Goal: Information Seeking & Learning: Learn about a topic

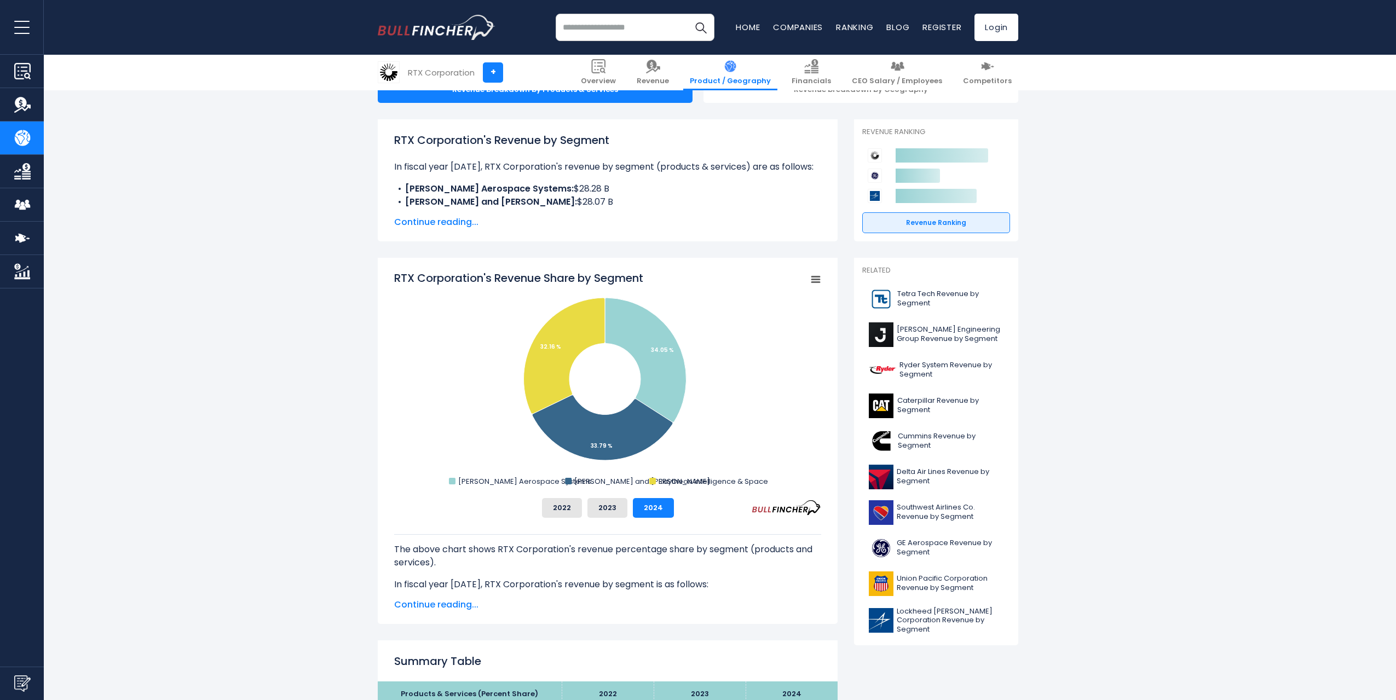
scroll to position [128, 0]
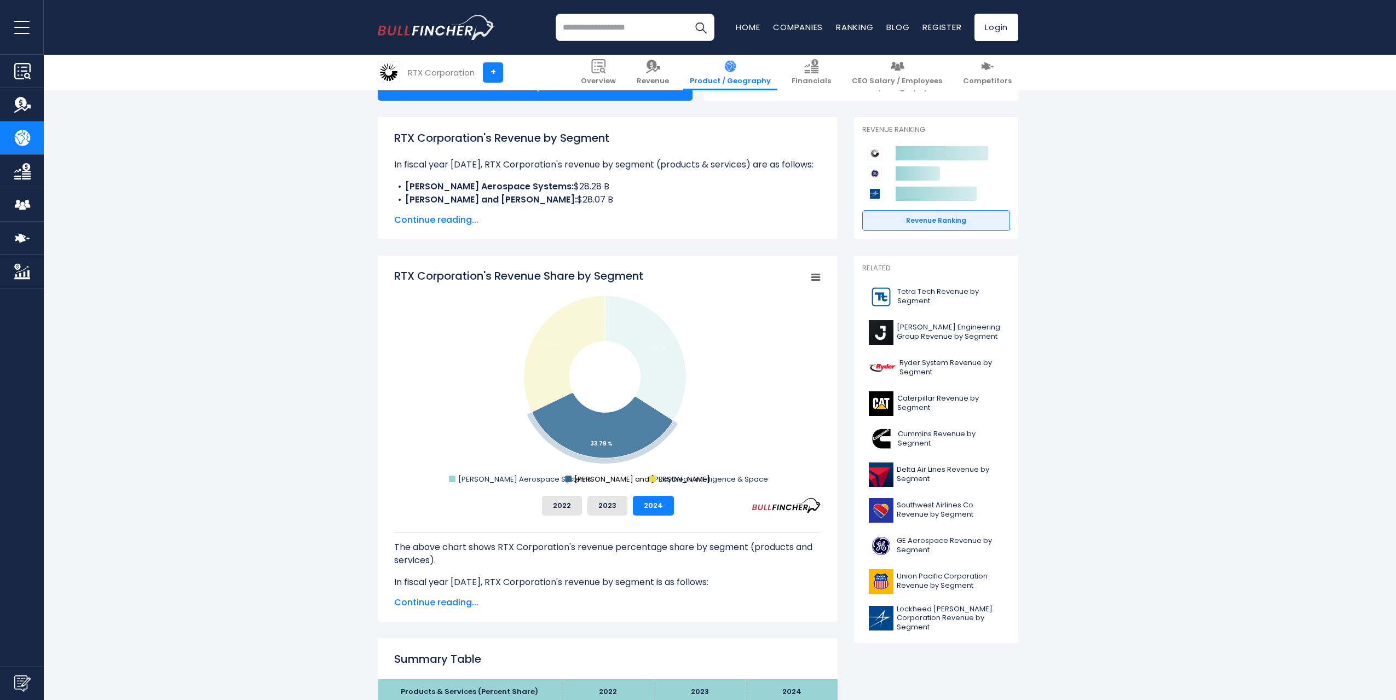
click at [589, 480] on text "Pratt and Whitney" at bounding box center [642, 479] width 136 height 10
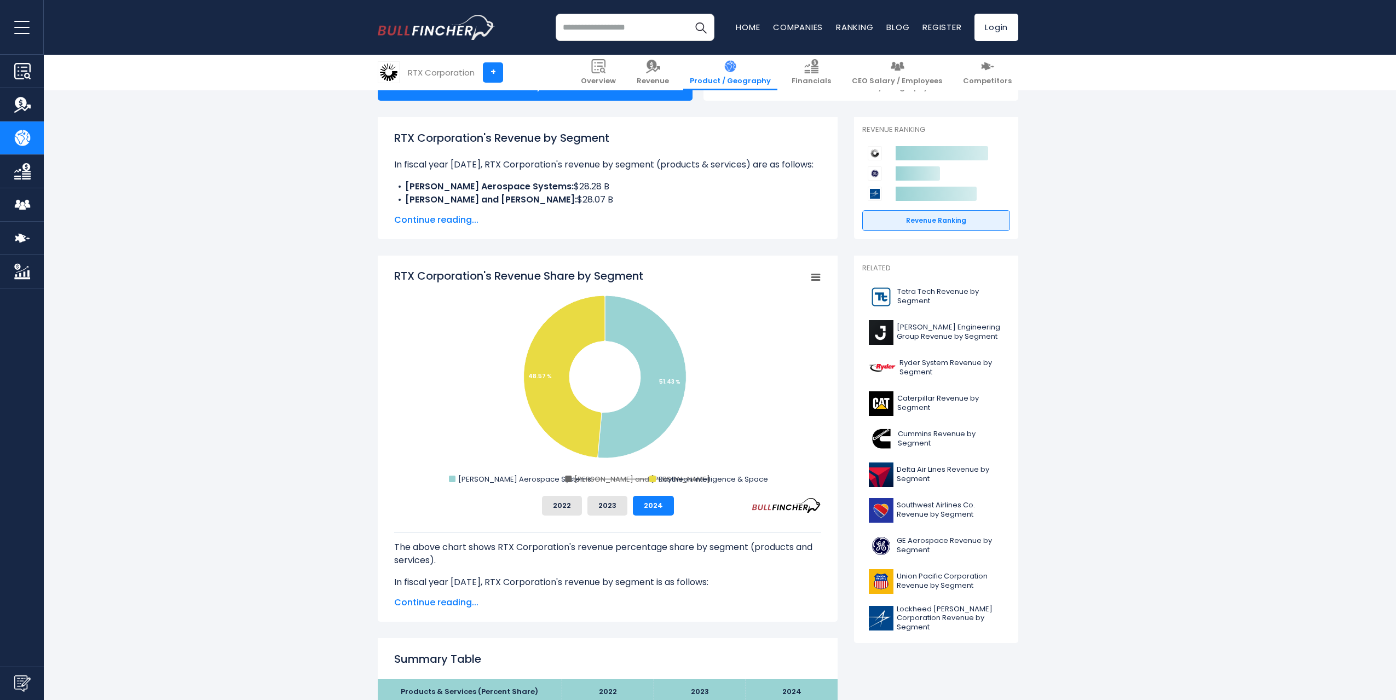
click at [589, 480] on text "Pratt and Whitney" at bounding box center [642, 479] width 136 height 10
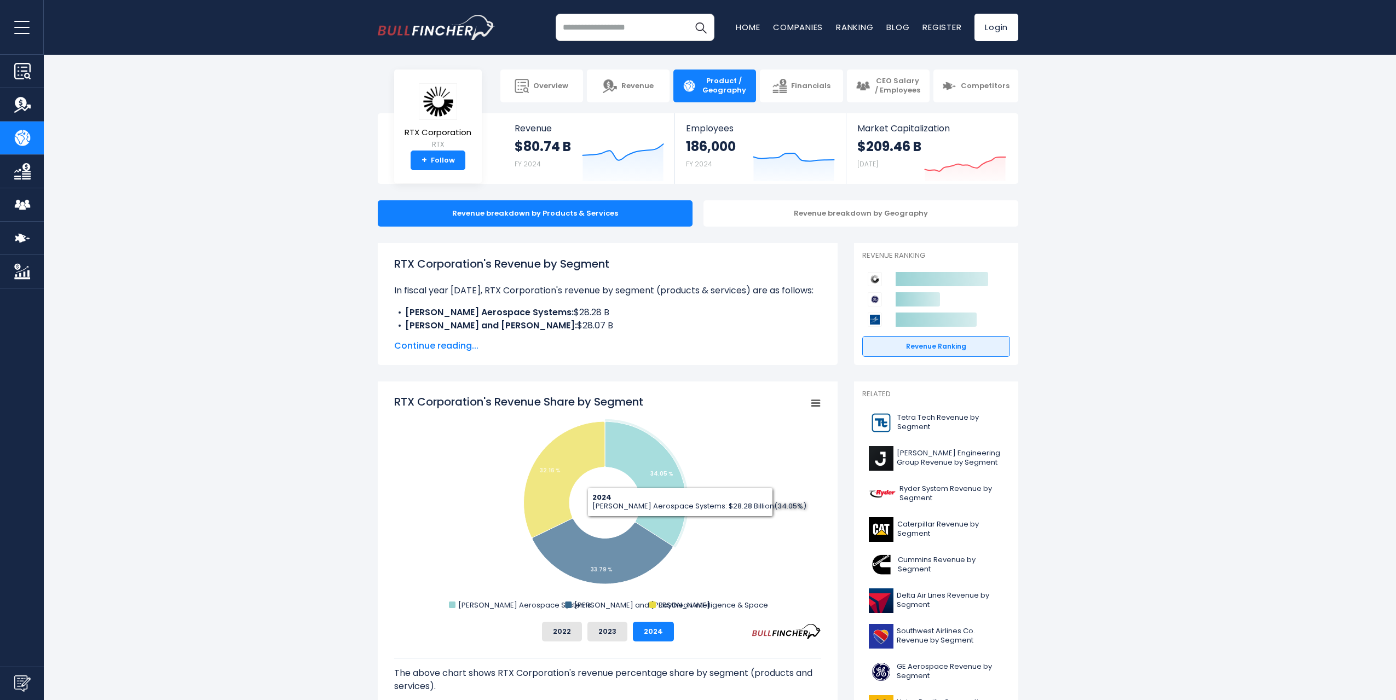
scroll to position [0, 0]
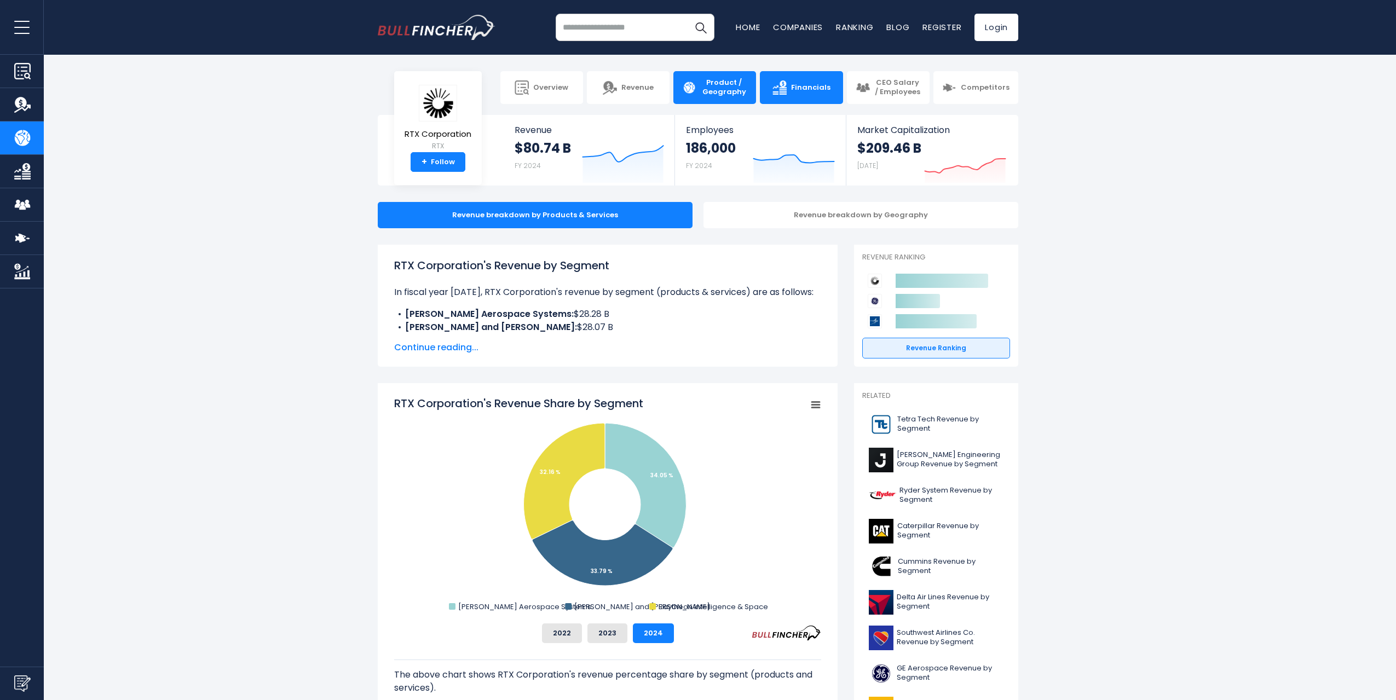
click at [790, 74] on link "Financials" at bounding box center [801, 87] width 83 height 33
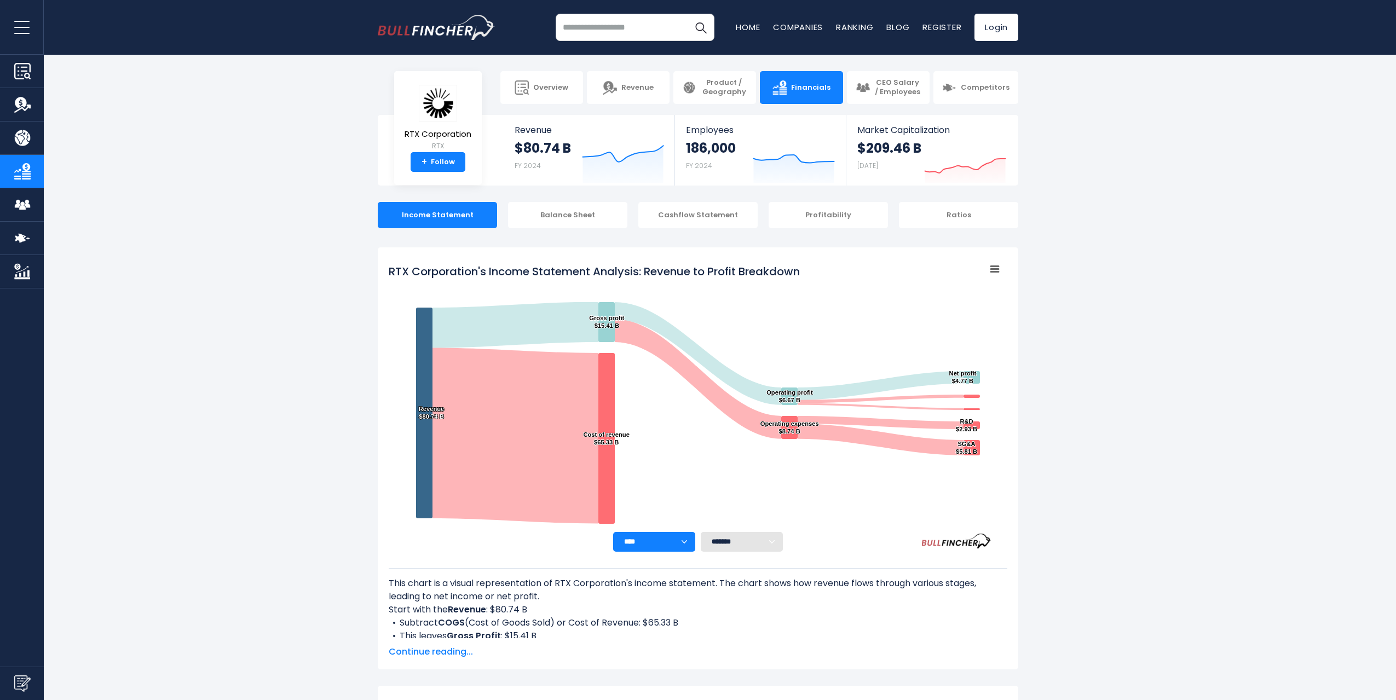
click at [704, 94] on span "Product / Geography" at bounding box center [724, 87] width 47 height 19
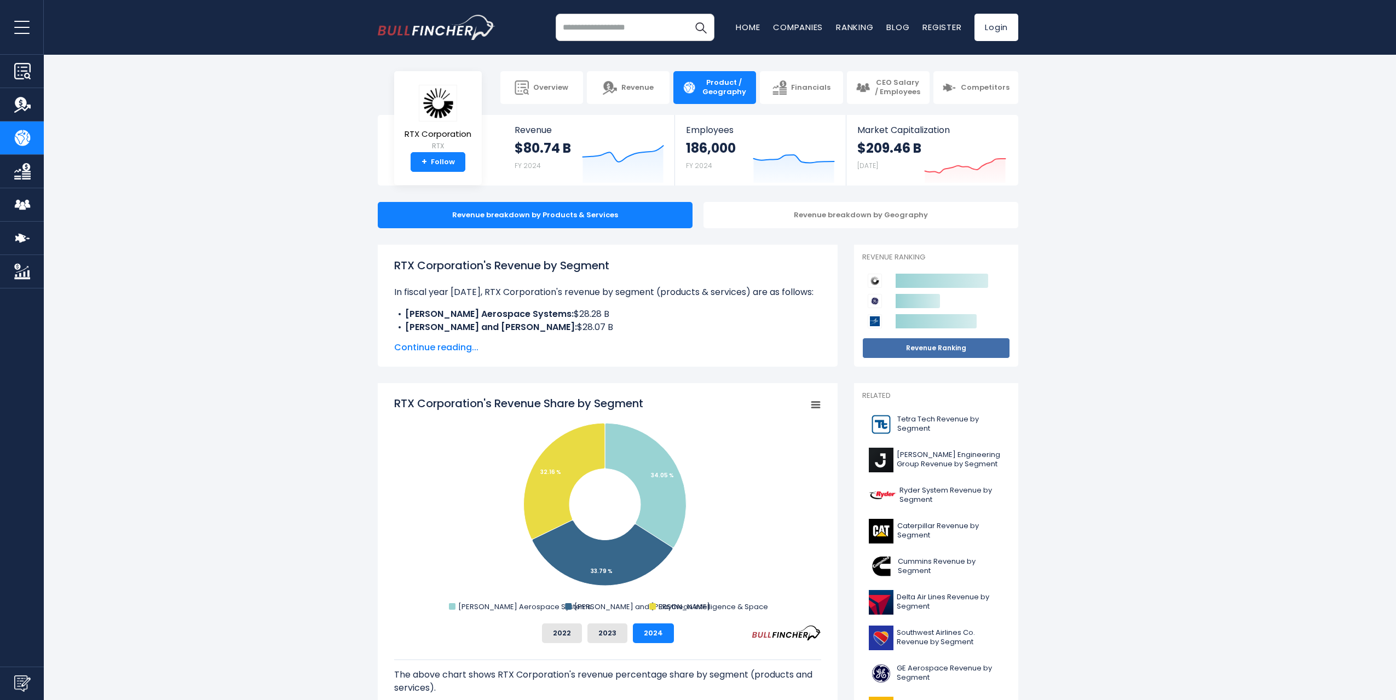
click at [895, 355] on link "Revenue Ranking" at bounding box center [936, 348] width 148 height 21
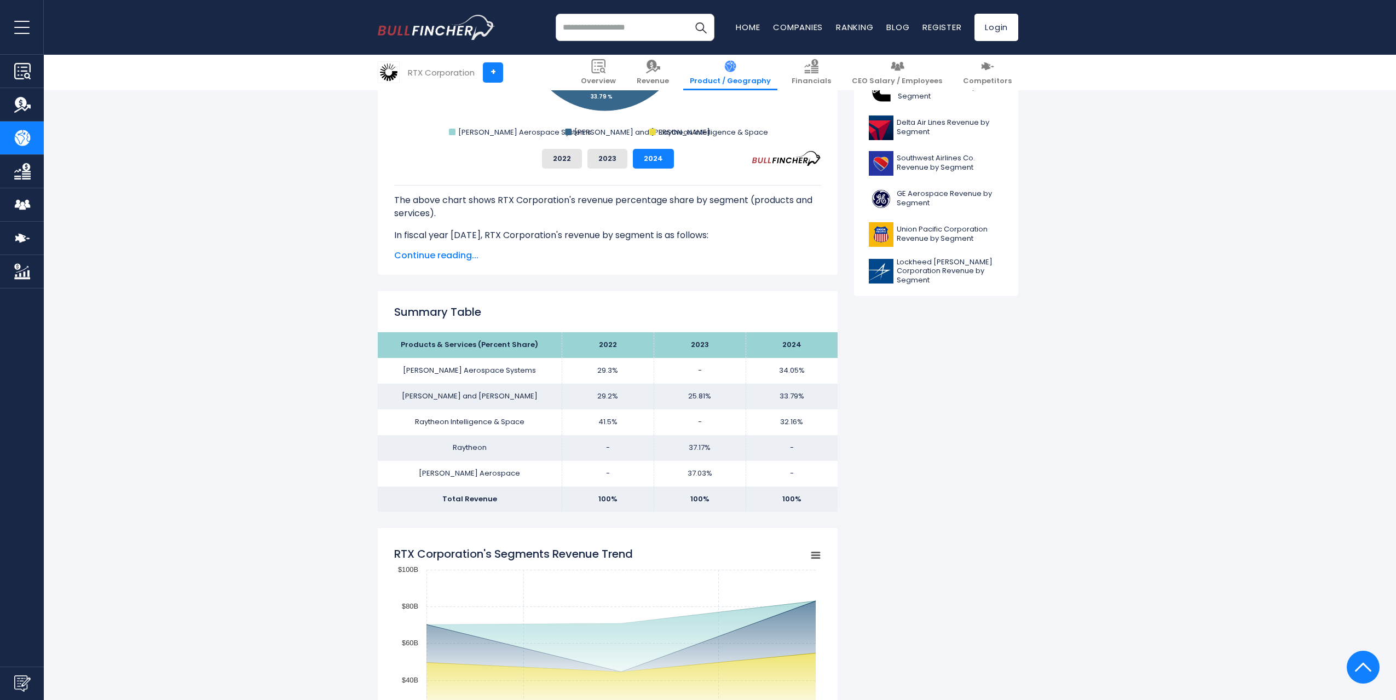
scroll to position [511, 0]
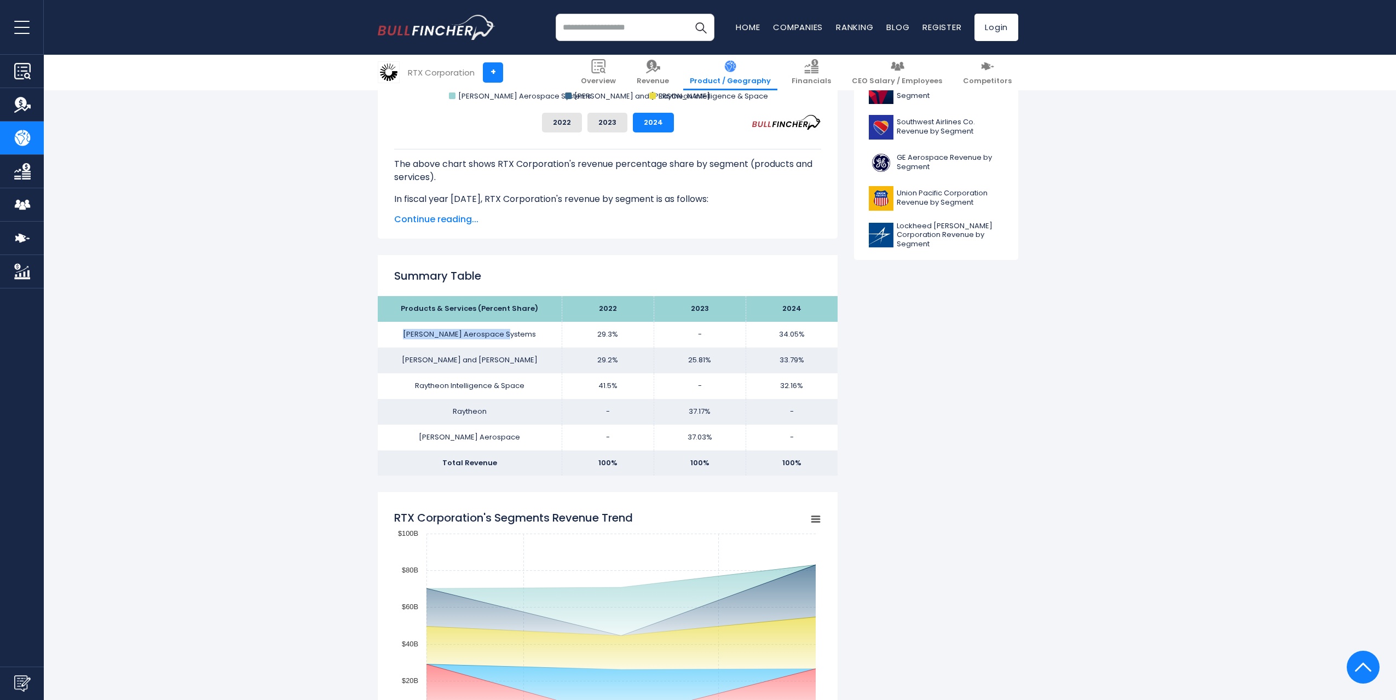
drag, startPoint x: 413, startPoint y: 339, endPoint x: 528, endPoint y: 337, distance: 115.5
click at [528, 337] on td "Collins Aerospace Systems" at bounding box center [470, 335] width 184 height 26
copy td "Collins Aerospace Systems"
click at [444, 224] on span "Continue reading..." at bounding box center [607, 219] width 427 height 13
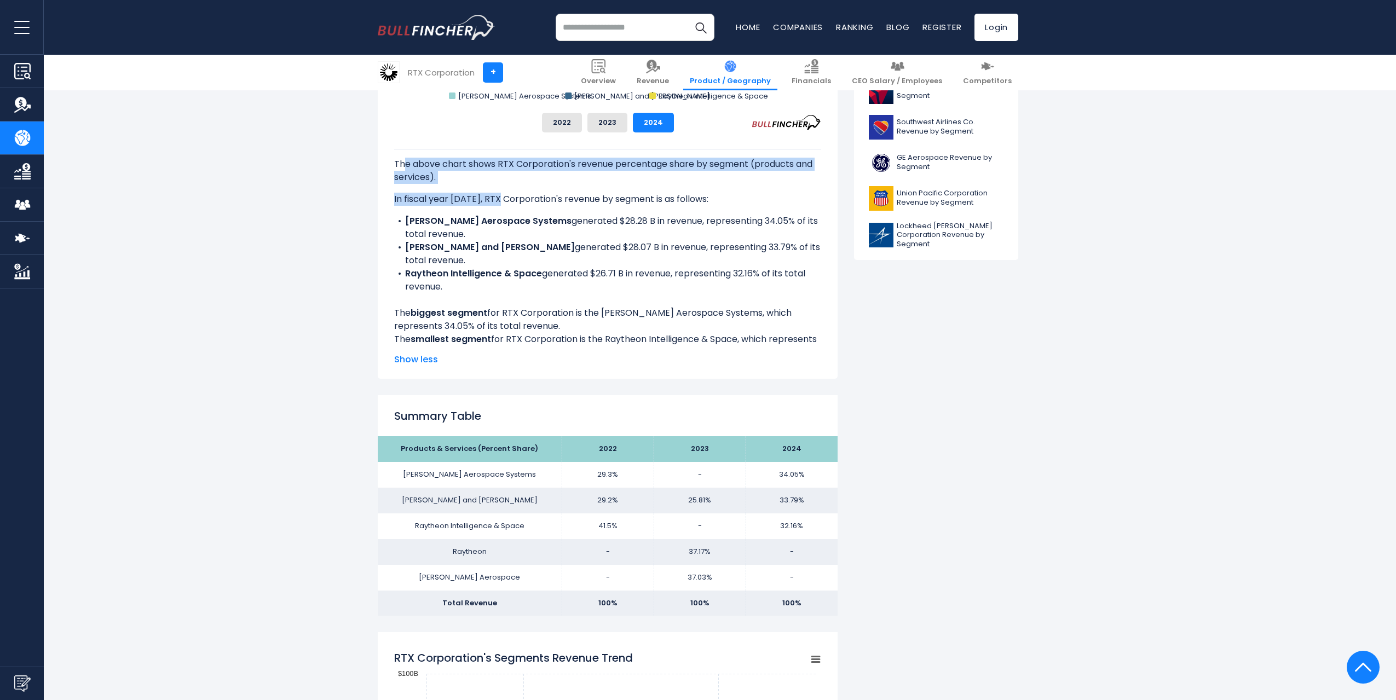
drag, startPoint x: 407, startPoint y: 164, endPoint x: 499, endPoint y: 198, distance: 98.5
click at [499, 198] on div "The above chart shows RTX Corporation's revenue percentage share by segment (pr…" at bounding box center [607, 254] width 427 height 210
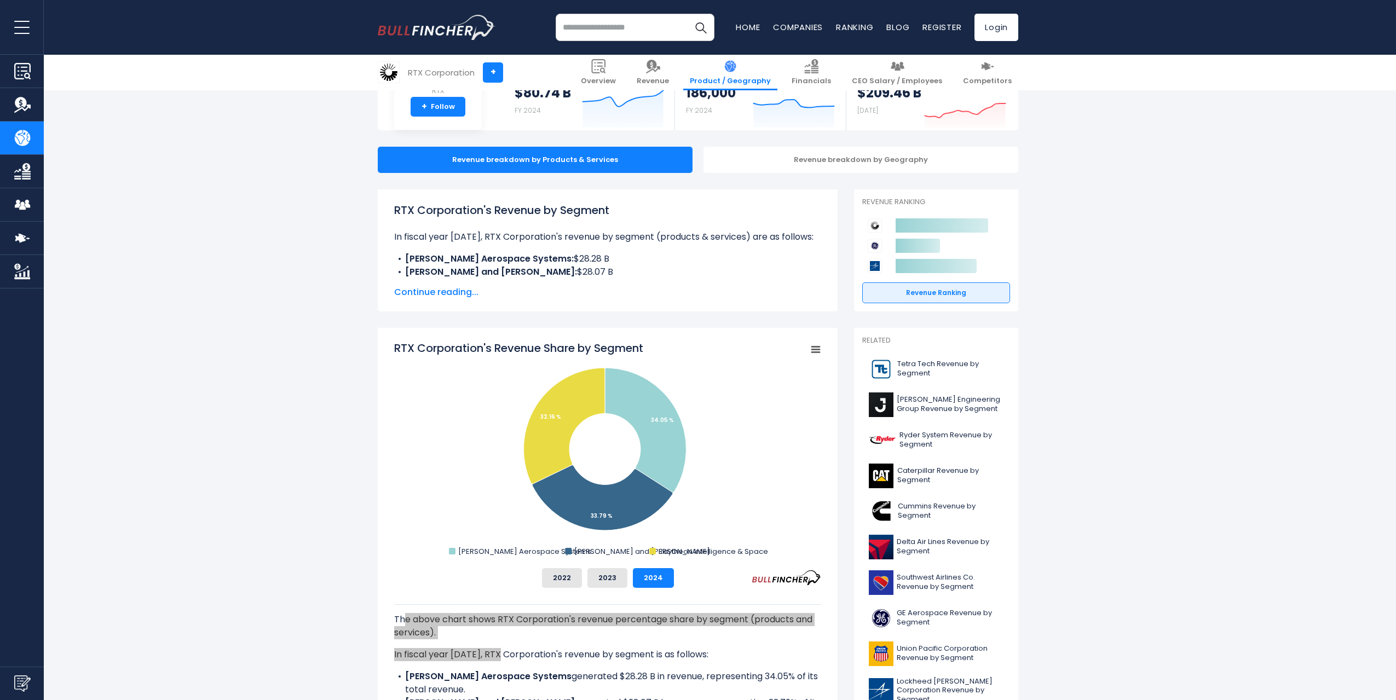
scroll to position [128, 0]
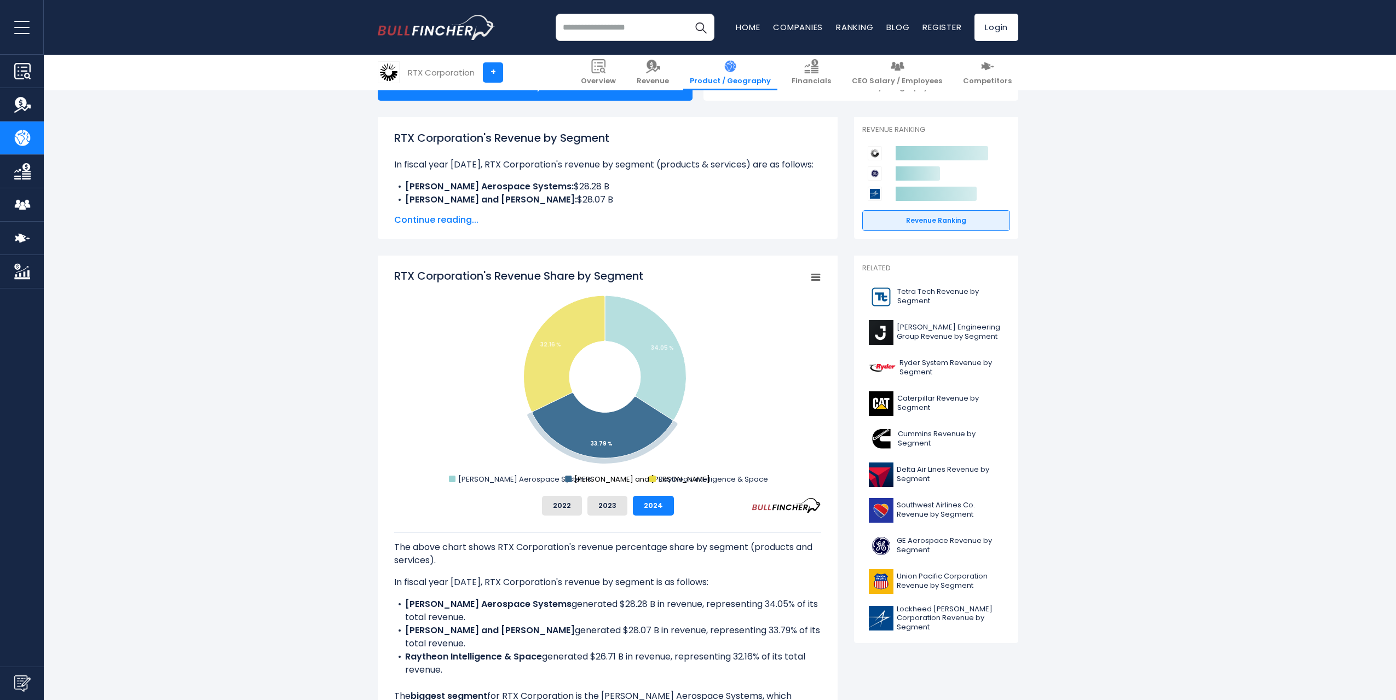
drag, startPoint x: 640, startPoint y: 482, endPoint x: 575, endPoint y: 481, distance: 65.7
click at [575, 481] on icon "Created with Highcharts 12.1.2 Chart context menu RTX Corporation's Revenue Sha…" at bounding box center [607, 377] width 427 height 219
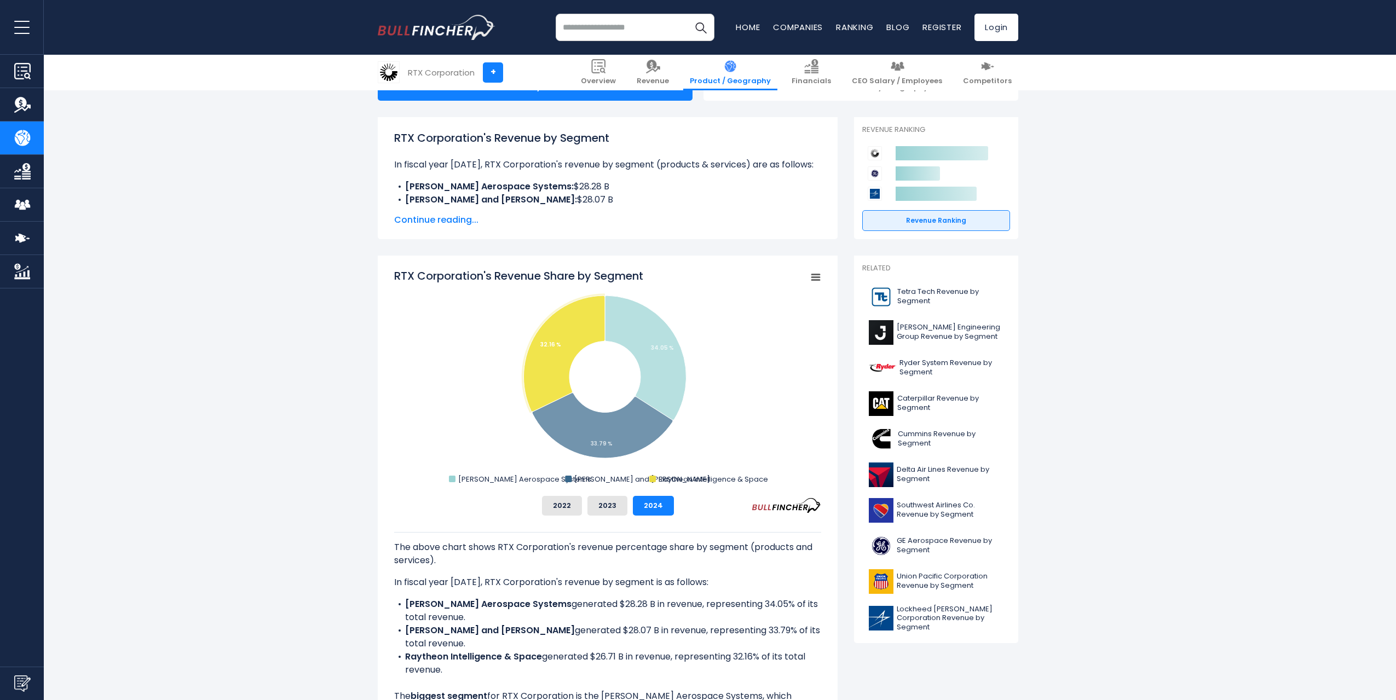
drag, startPoint x: 576, startPoint y: 478, endPoint x: 792, endPoint y: 481, distance: 216.2
click at [792, 481] on icon "Created with Highcharts 12.1.2 Chart context menu RTX Corporation's Revenue Sha…" at bounding box center [607, 377] width 427 height 219
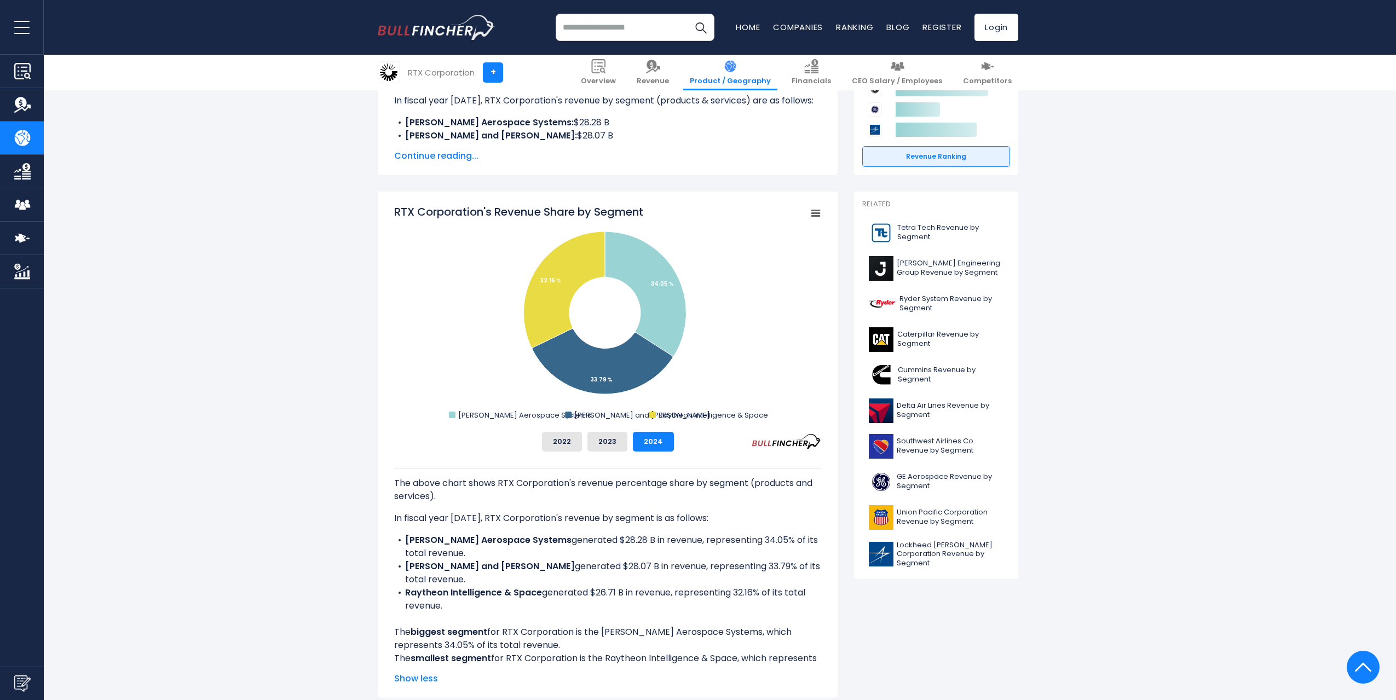
scroll to position [0, 0]
